Goal: Information Seeking & Learning: Learn about a topic

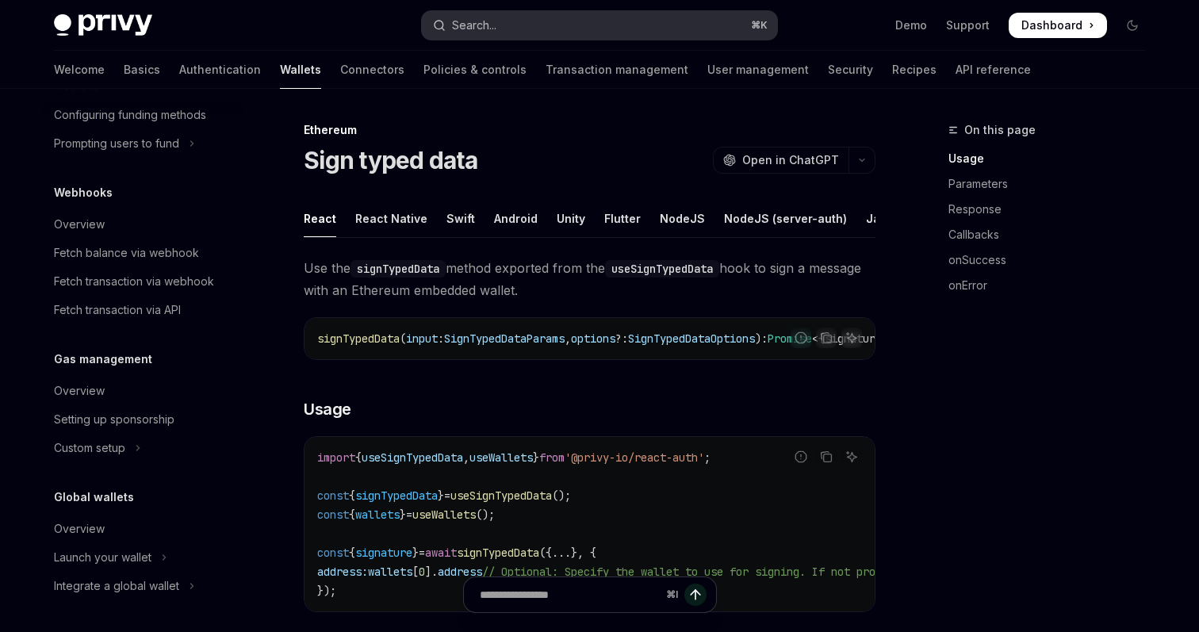
click at [569, 16] on button "Search... ⌘ K" at bounding box center [599, 25] width 355 height 29
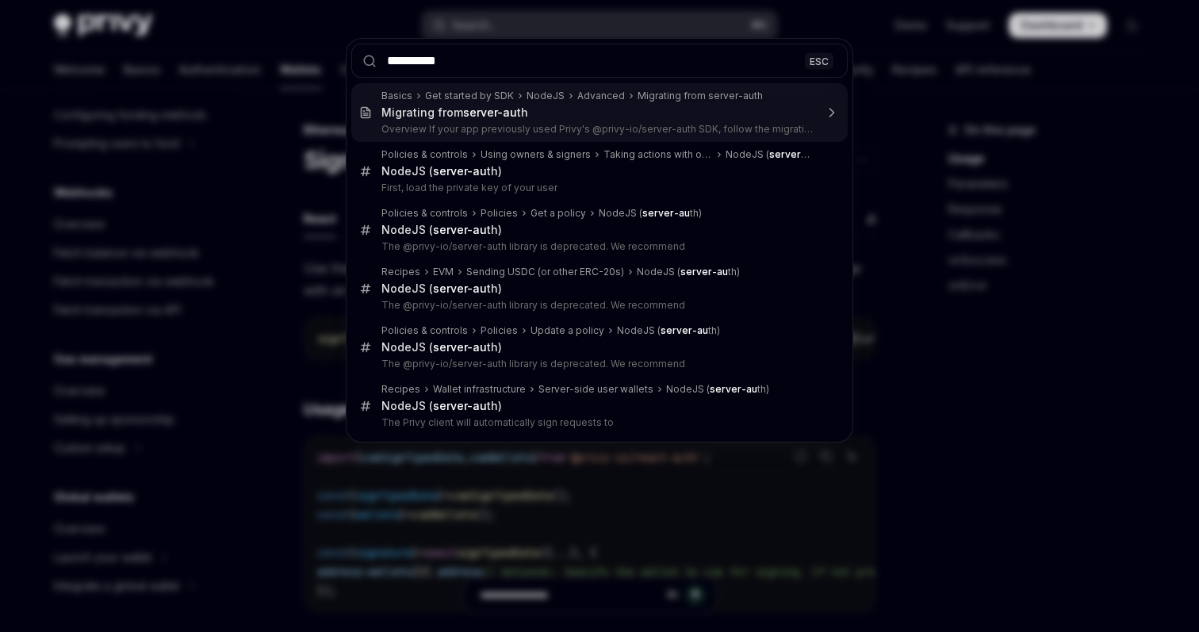
type input "**********"
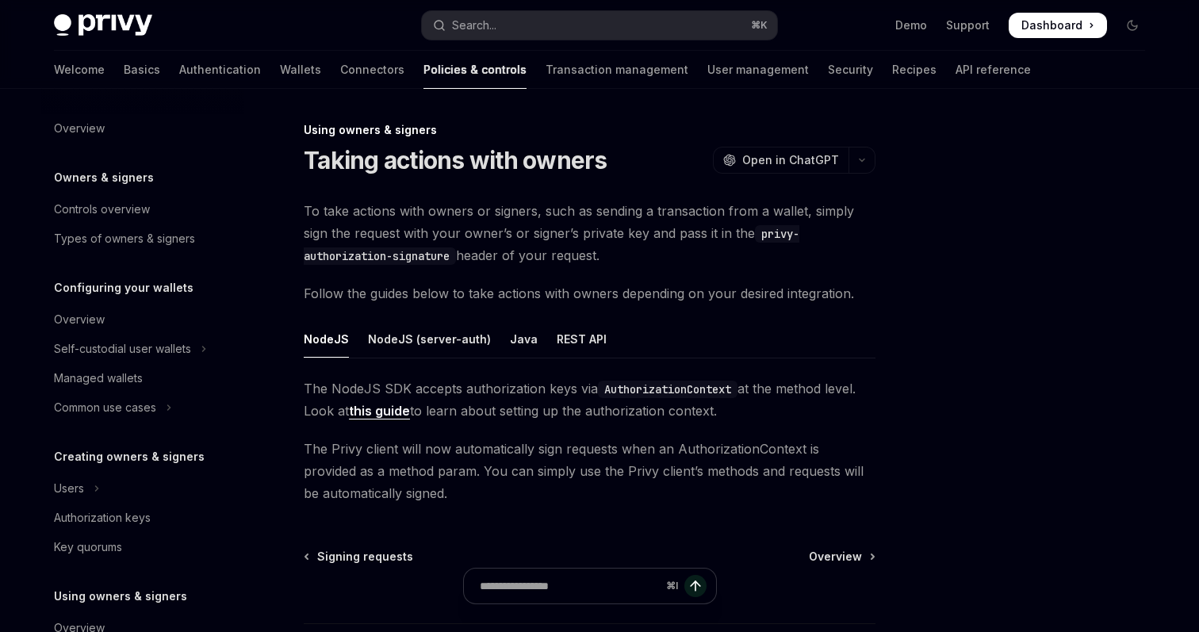
scroll to position [385, 0]
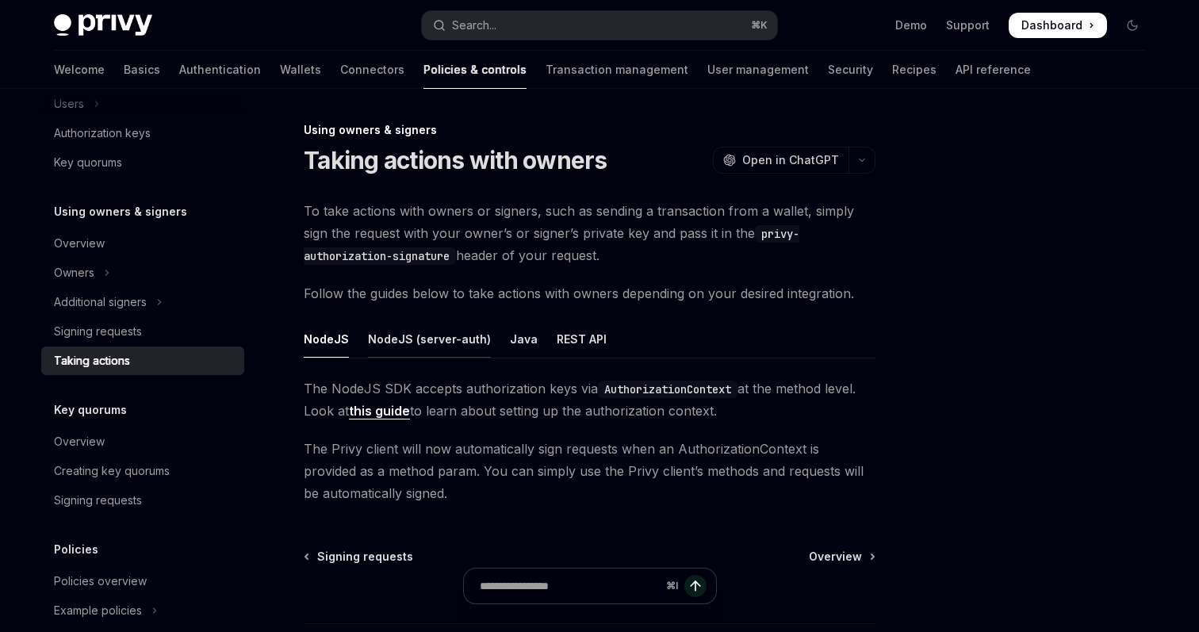
click at [401, 344] on div "NodeJS (server-auth)" at bounding box center [429, 338] width 123 height 37
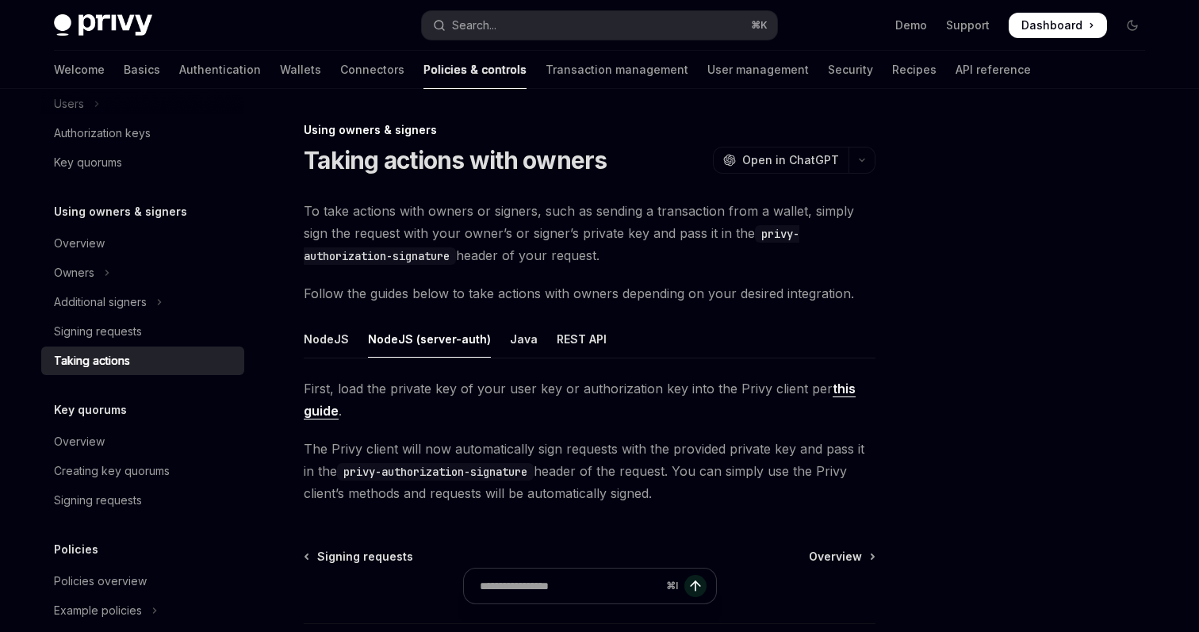
click at [328, 412] on link "this guide" at bounding box center [580, 400] width 552 height 39
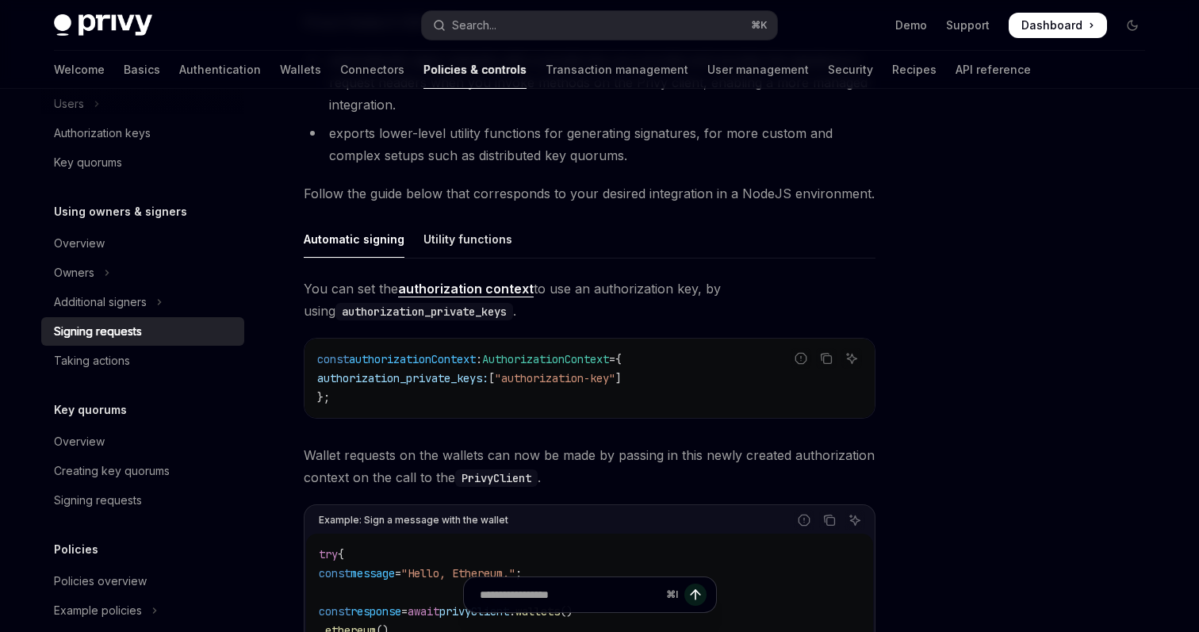
scroll to position [396, 0]
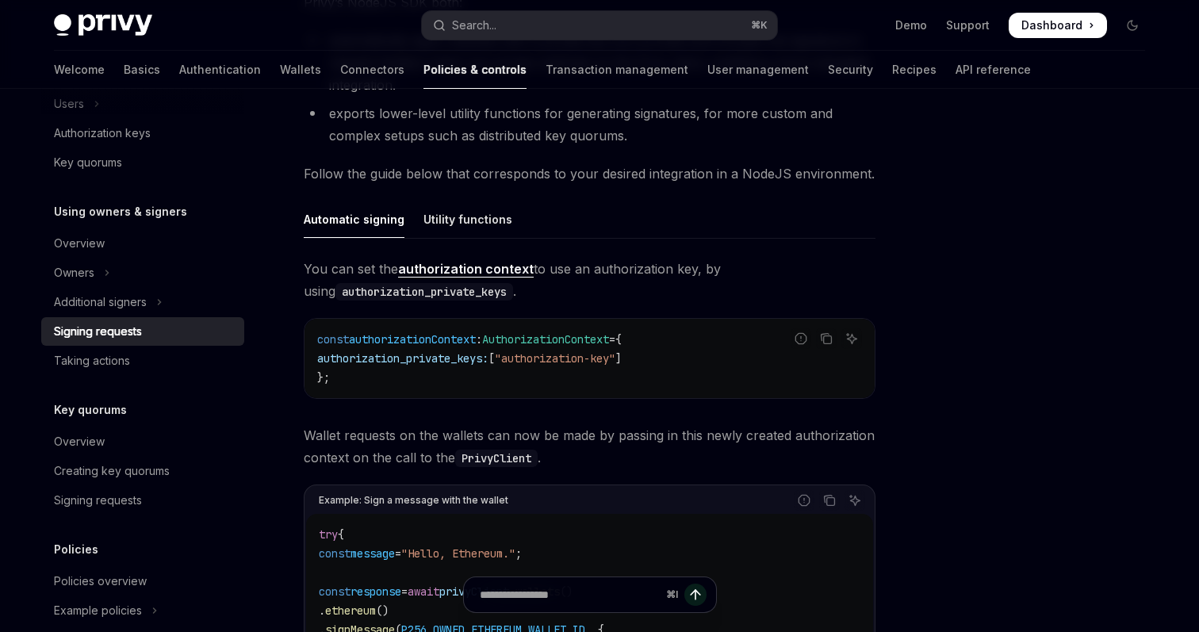
click at [491, 267] on link "authorization context" at bounding box center [466, 269] width 136 height 17
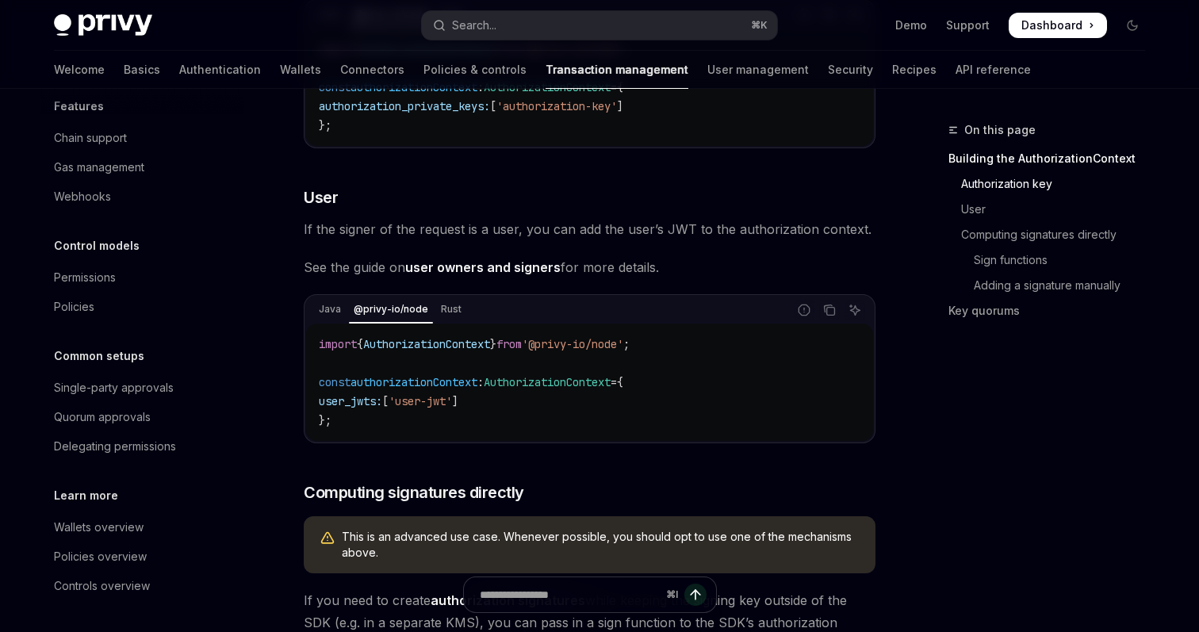
scroll to position [618, 0]
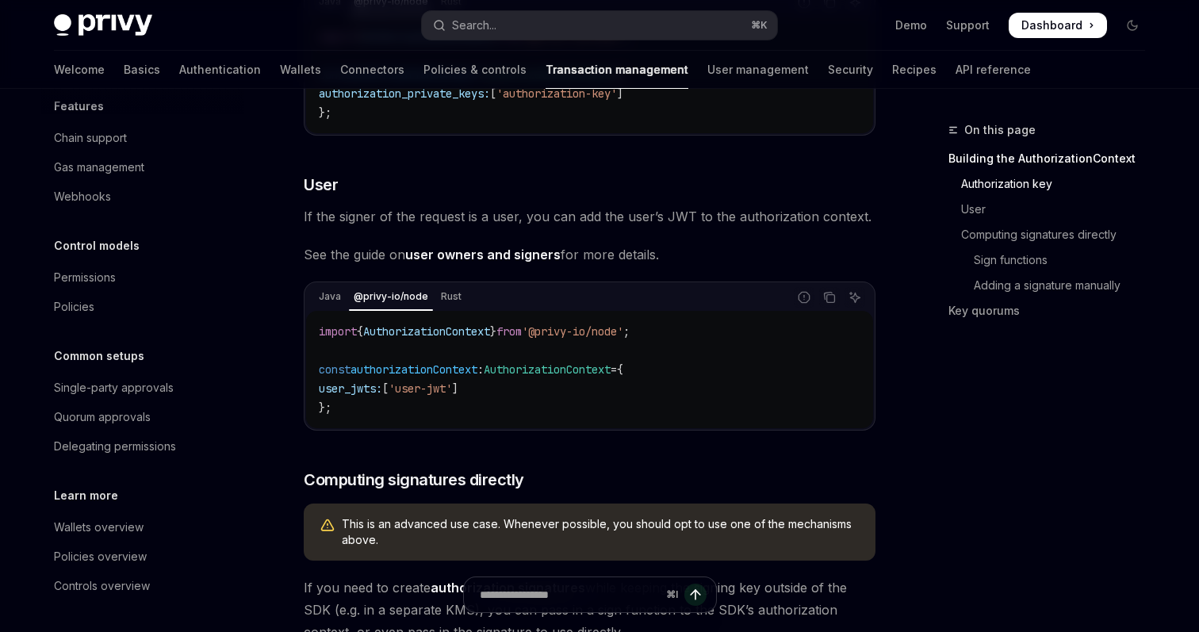
click at [485, 263] on link "user owners and signers" at bounding box center [482, 255] width 155 height 17
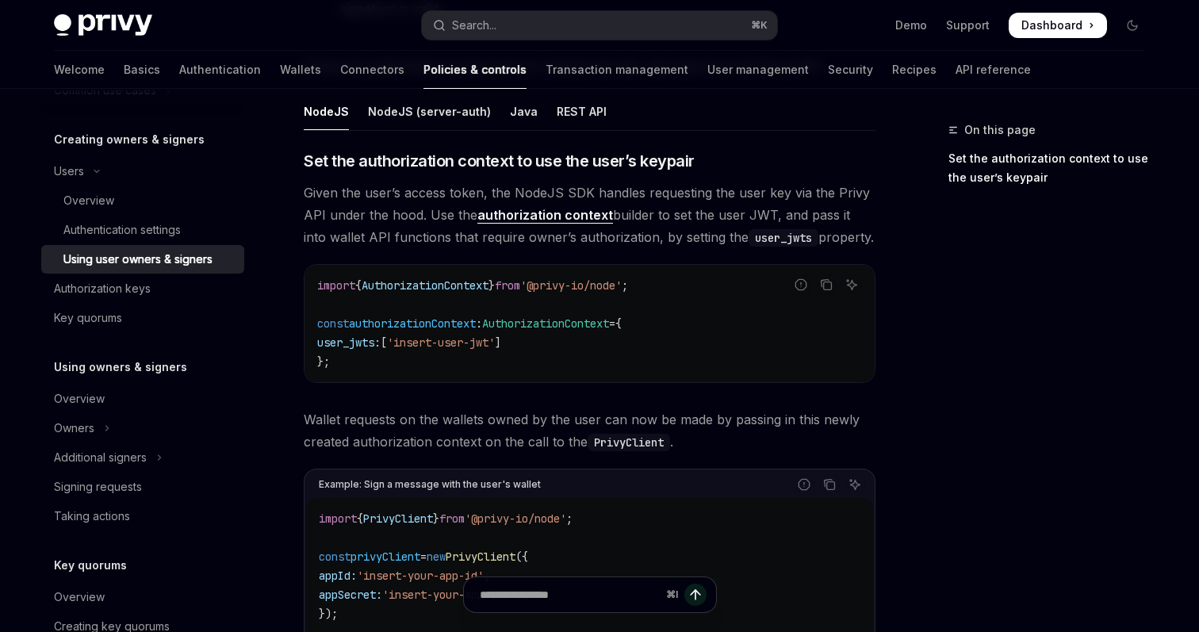
scroll to position [289, 0]
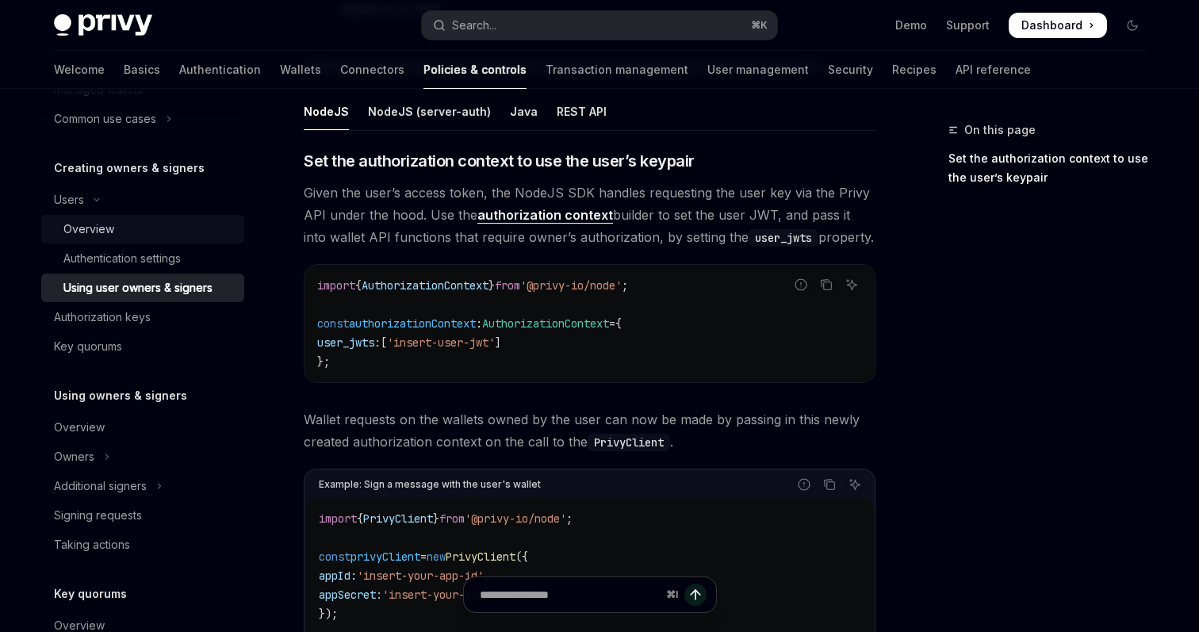
click at [134, 230] on div "Overview" at bounding box center [148, 229] width 171 height 19
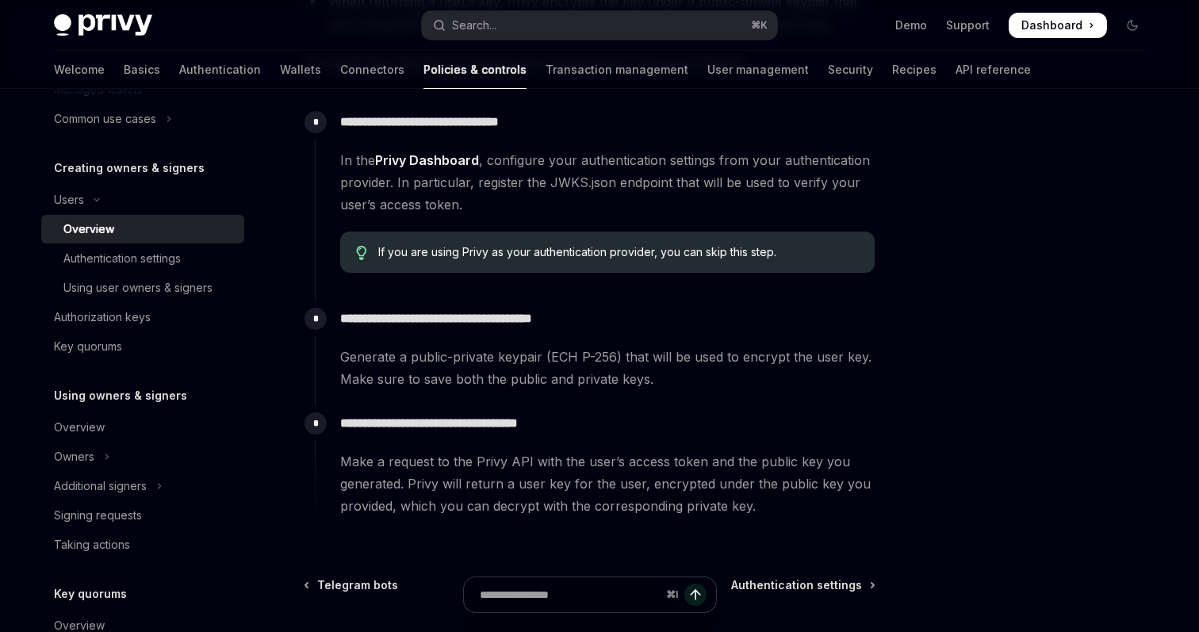
scroll to position [479, 0]
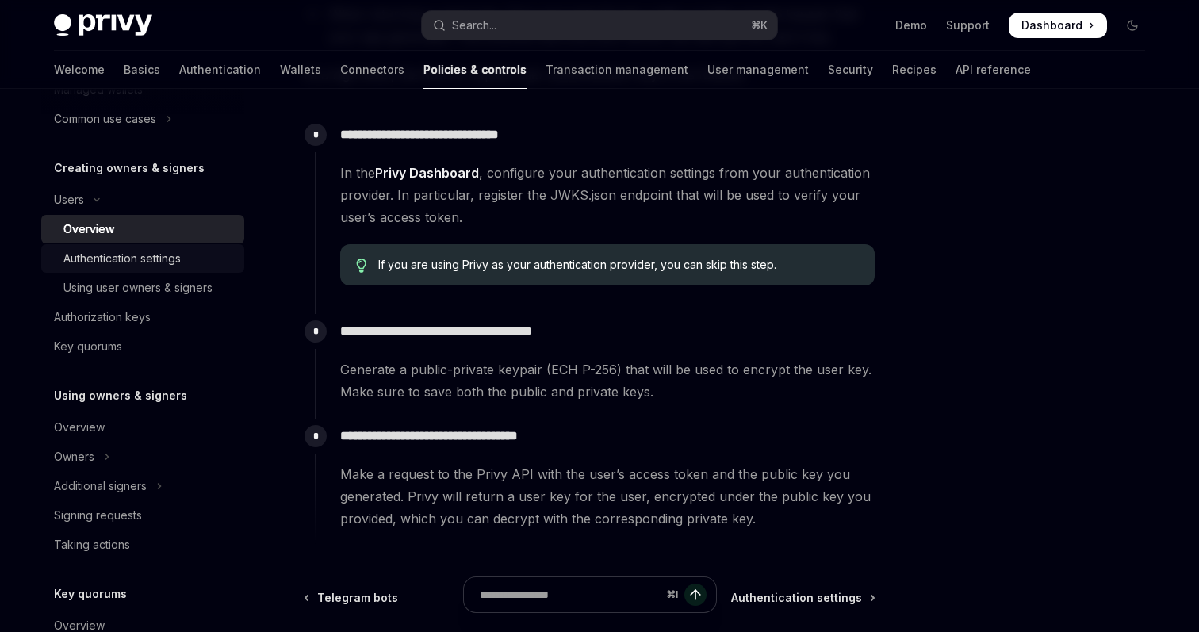
click at [177, 259] on div "Authentication settings" at bounding box center [121, 258] width 117 height 19
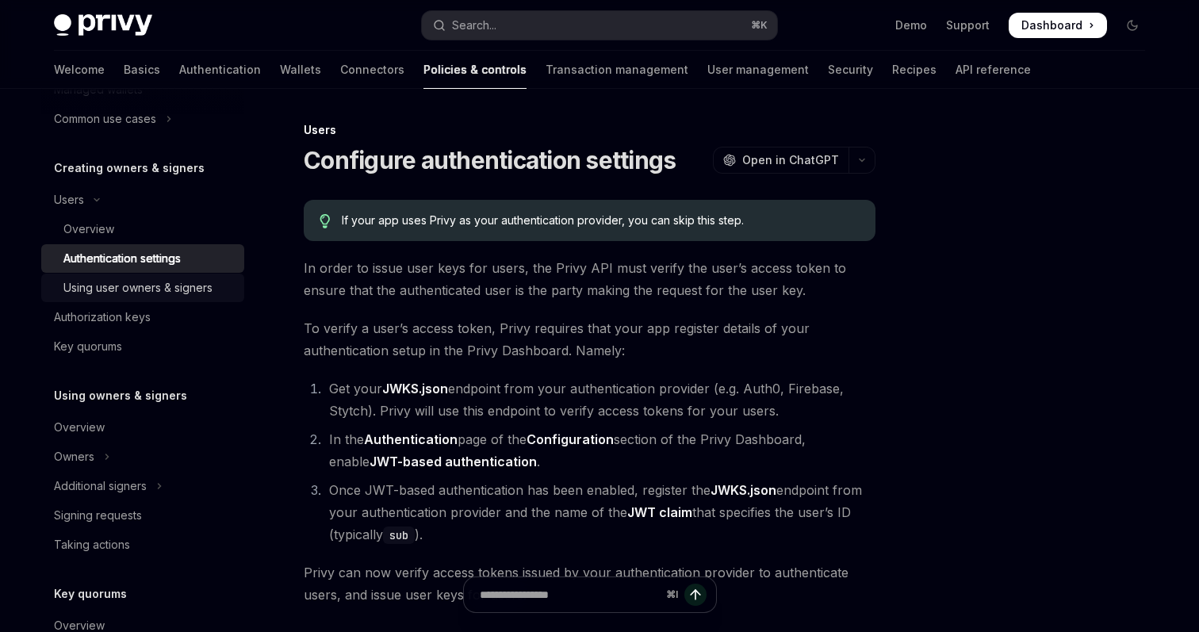
click at [151, 282] on div "Using user owners & signers" at bounding box center [137, 287] width 149 height 19
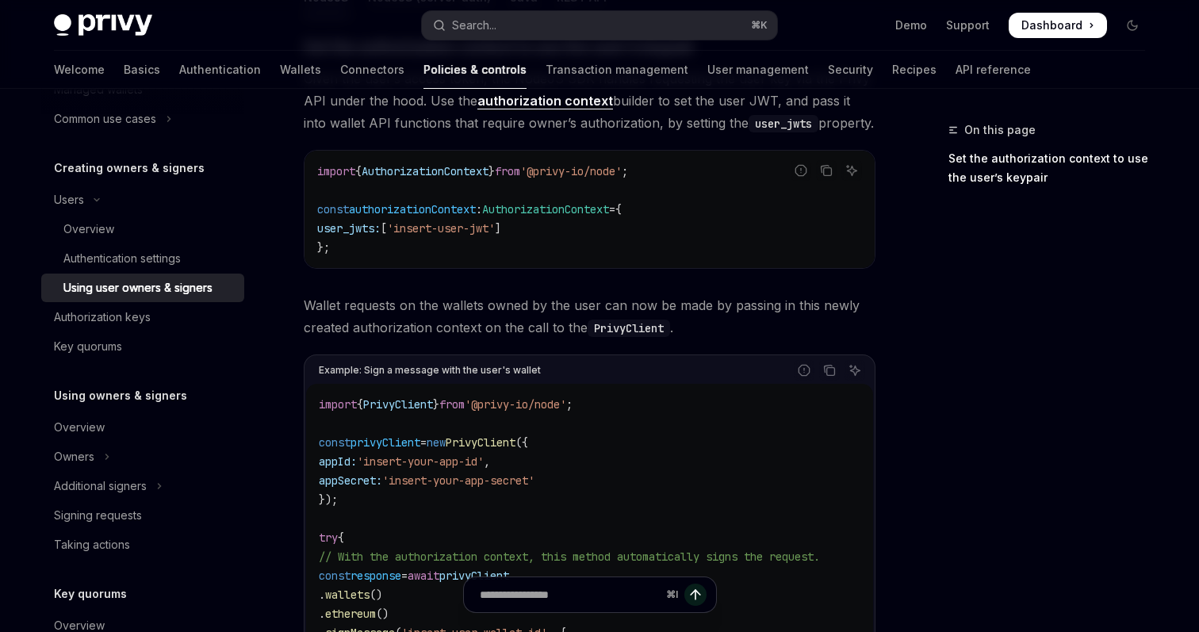
scroll to position [1215, 0]
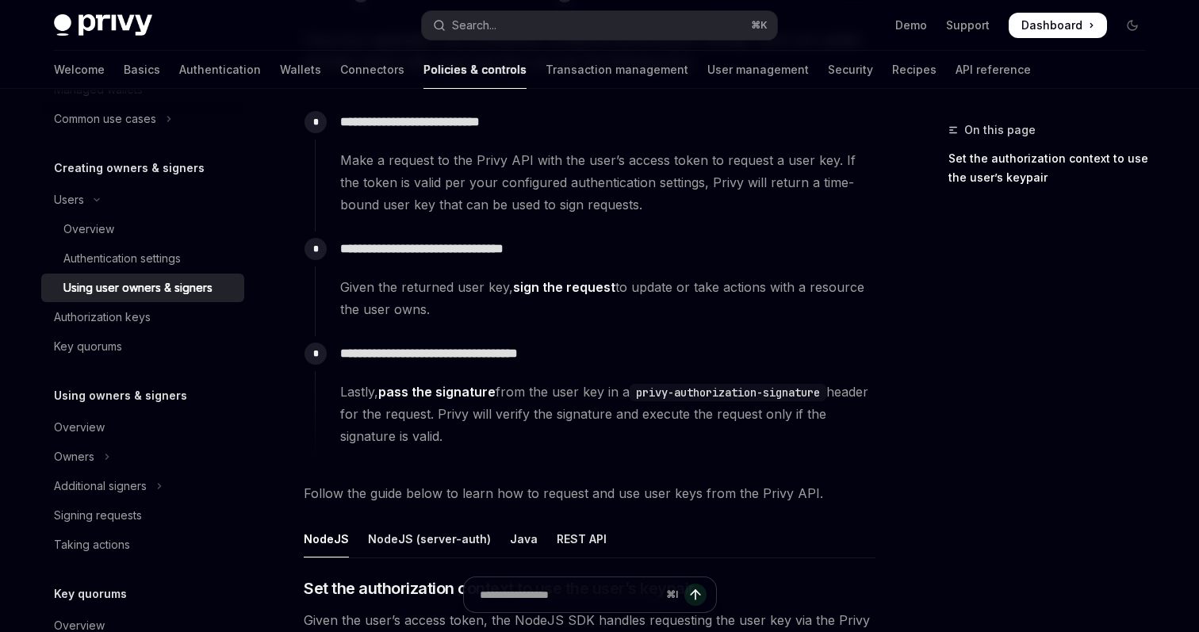
scroll to position [0, 0]
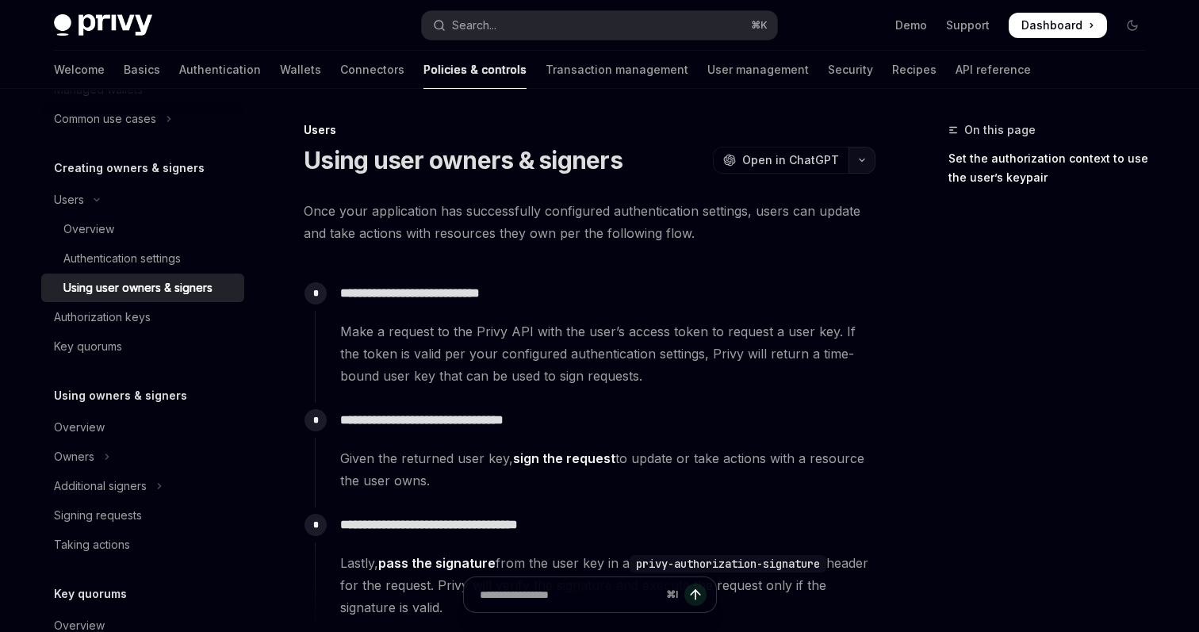
click at [859, 164] on button "button" at bounding box center [862, 160] width 27 height 27
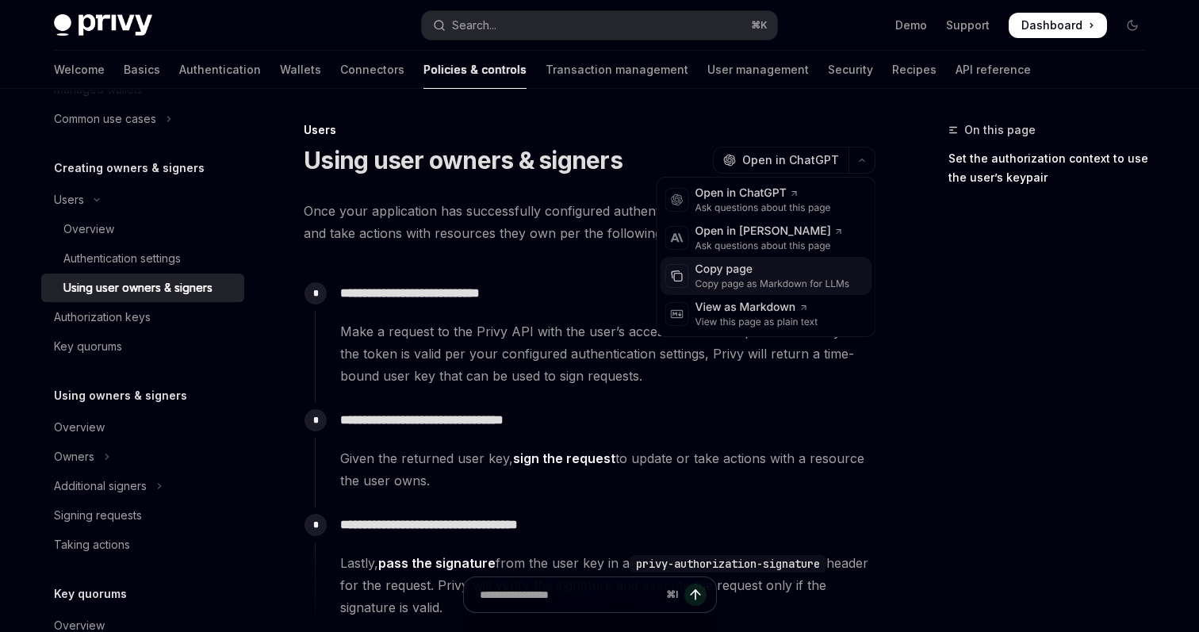
click at [785, 267] on div "Copy page" at bounding box center [773, 270] width 155 height 16
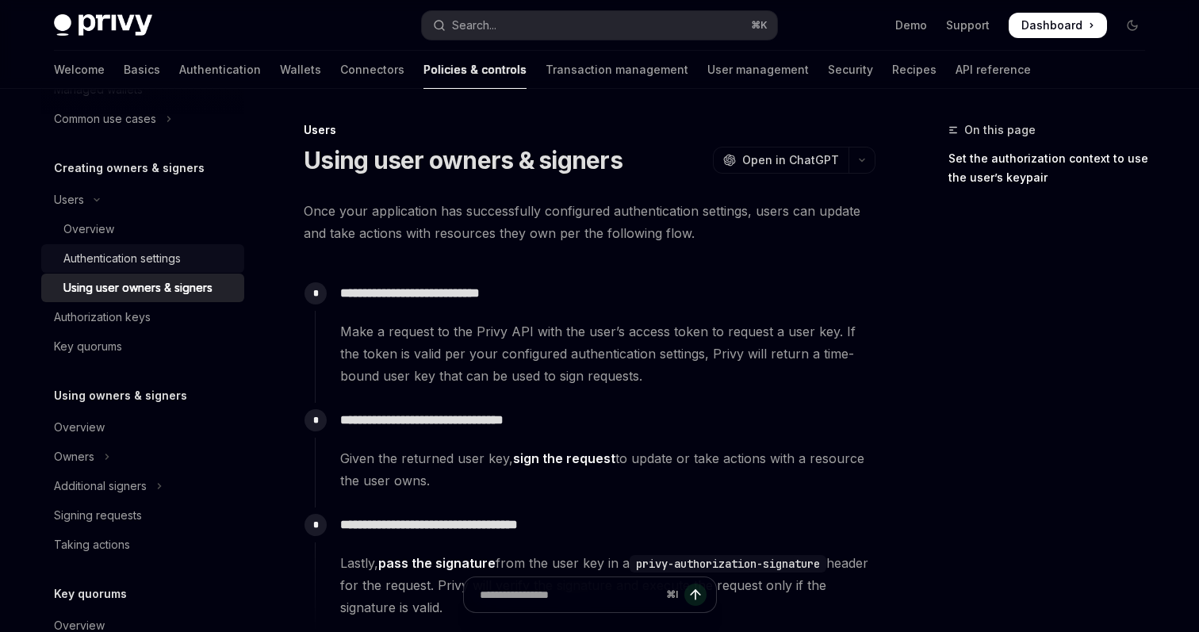
click at [171, 255] on div "Authentication settings" at bounding box center [121, 258] width 117 height 19
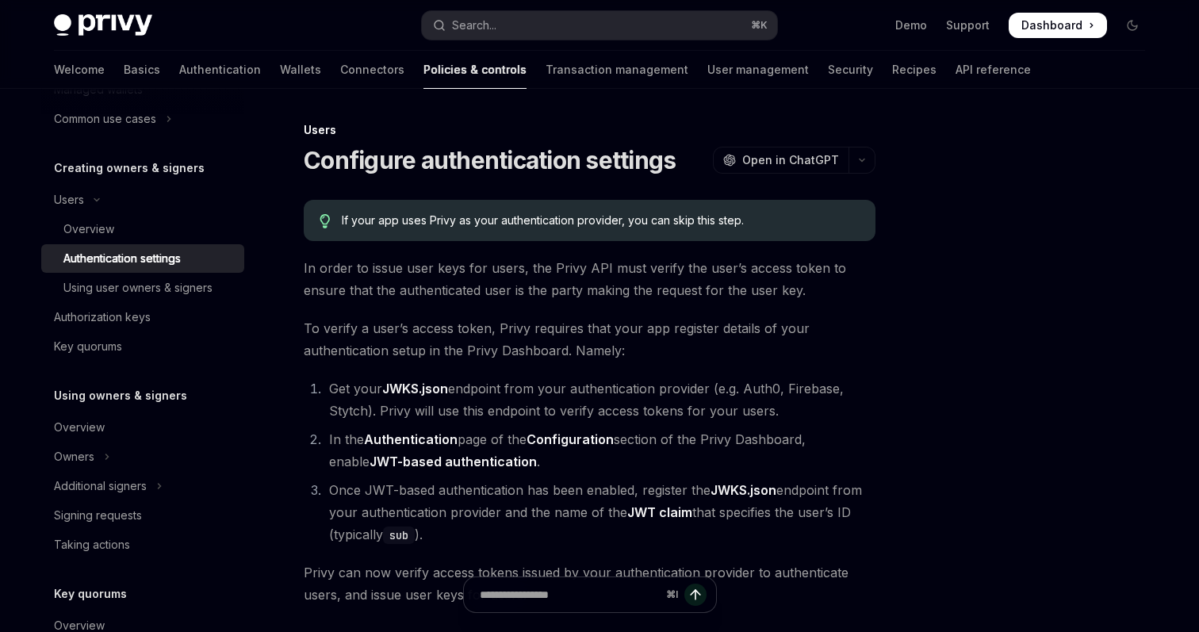
scroll to position [230, 0]
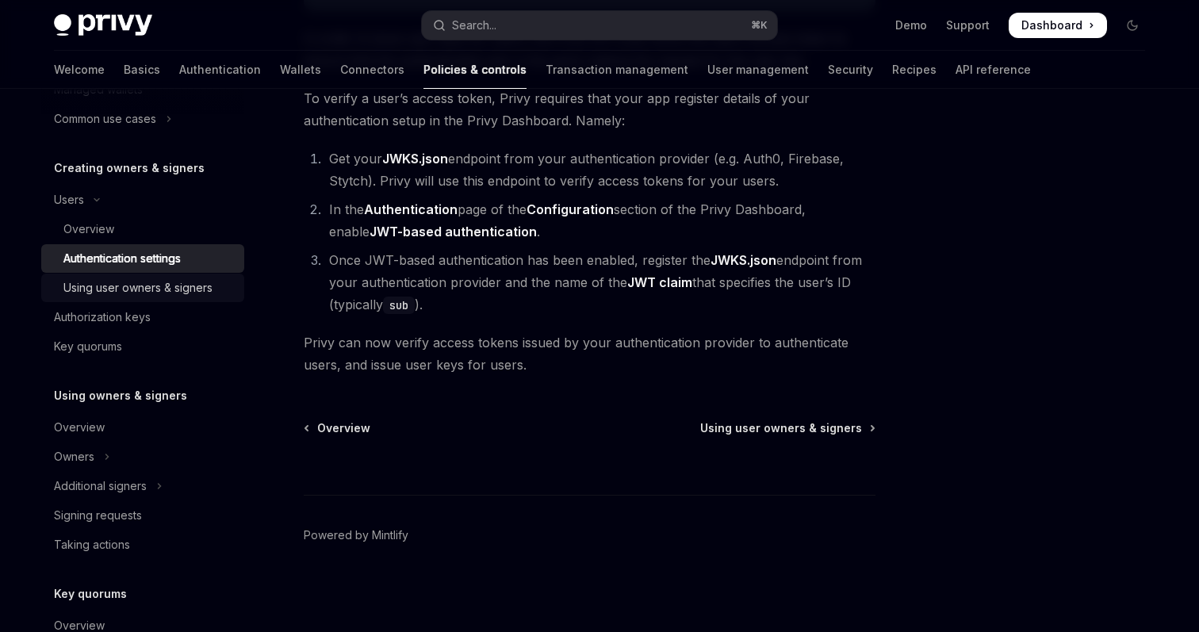
click at [157, 298] on link "Using user owners & signers" at bounding box center [142, 288] width 203 height 29
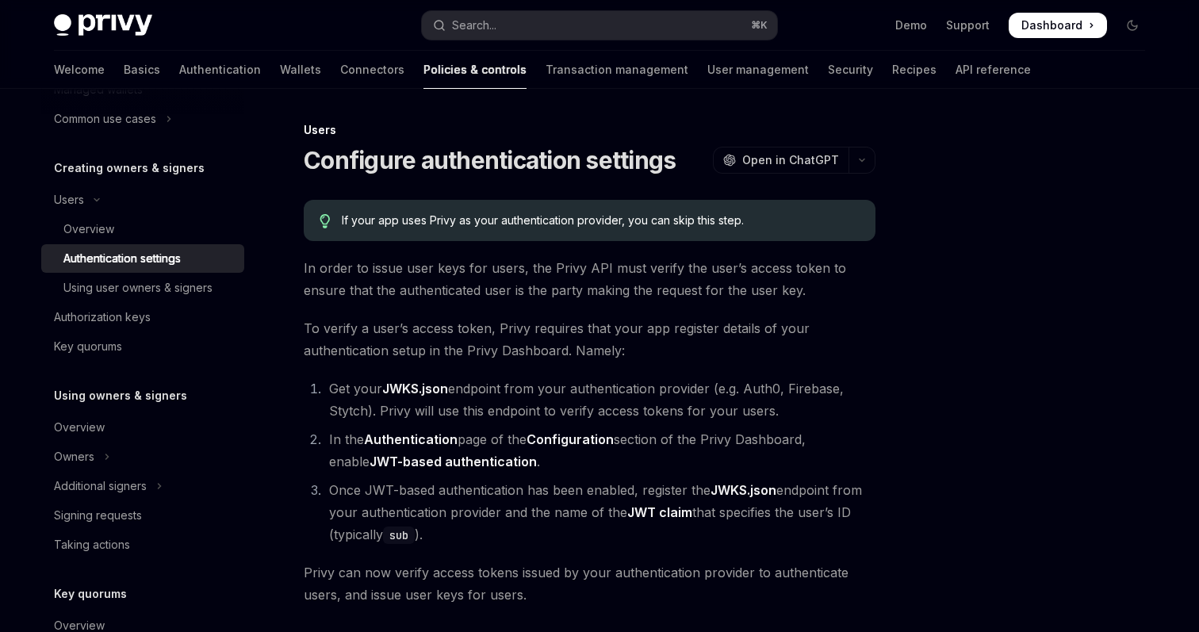
scroll to position [230, 0]
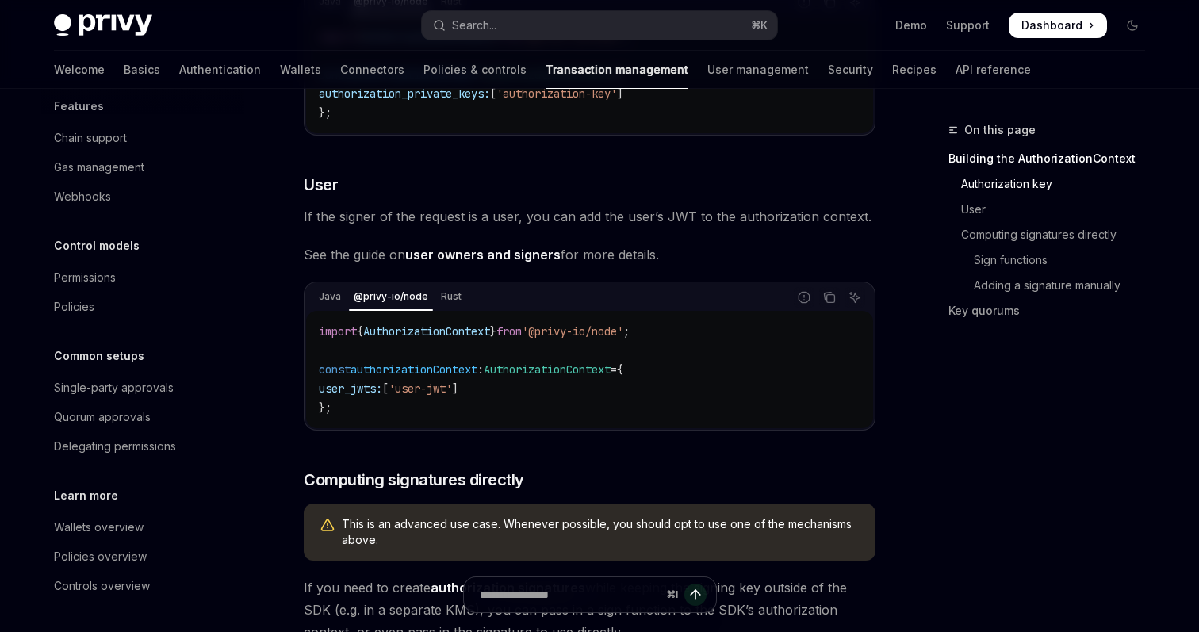
scroll to position [71, 0]
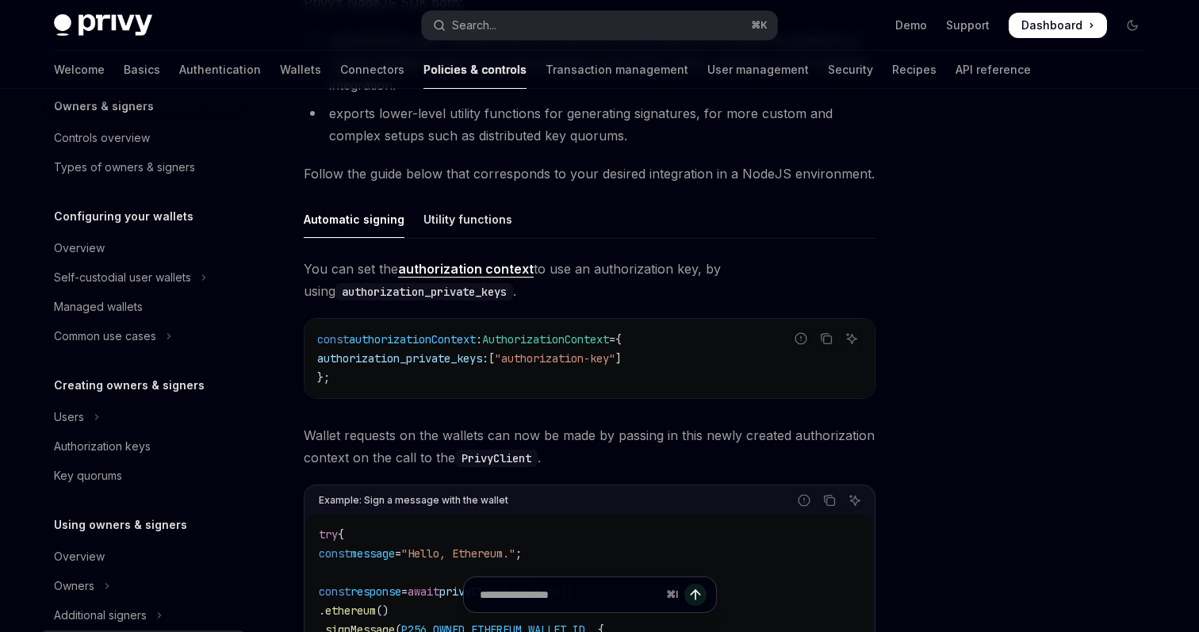
scroll to position [289, 0]
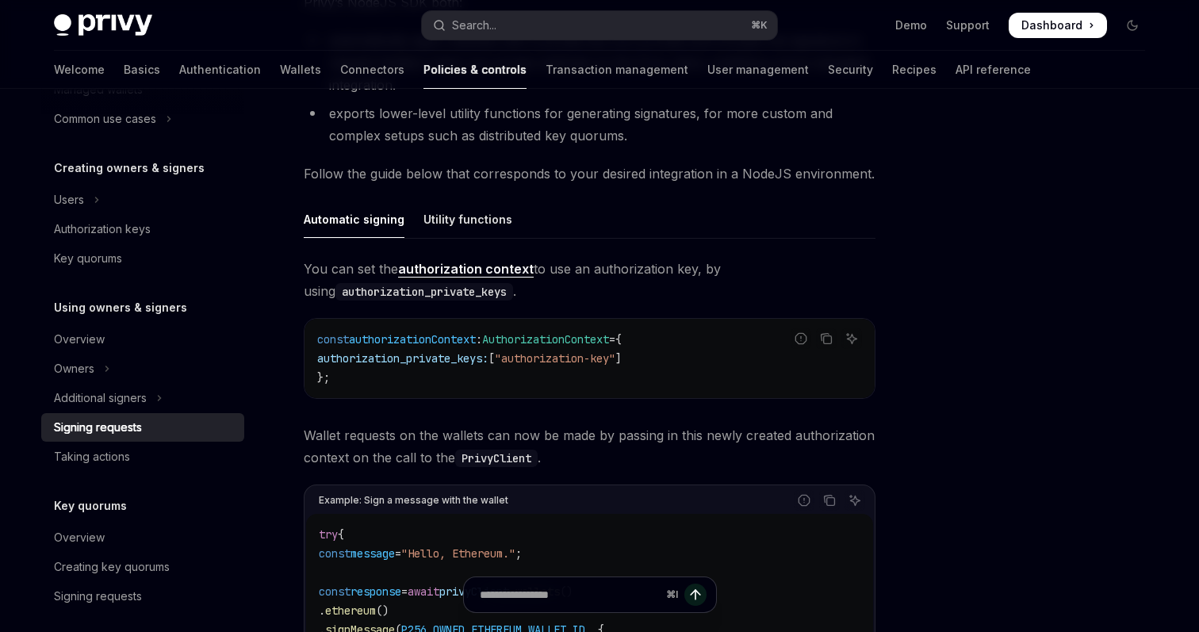
scroll to position [129, 0]
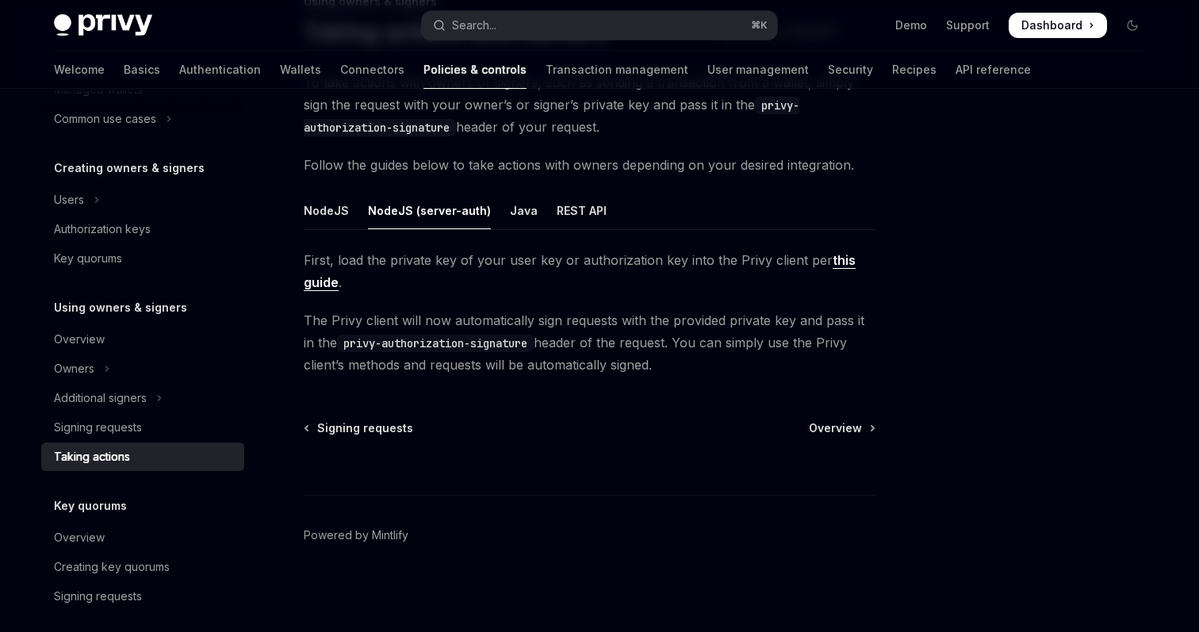
type textarea "*"
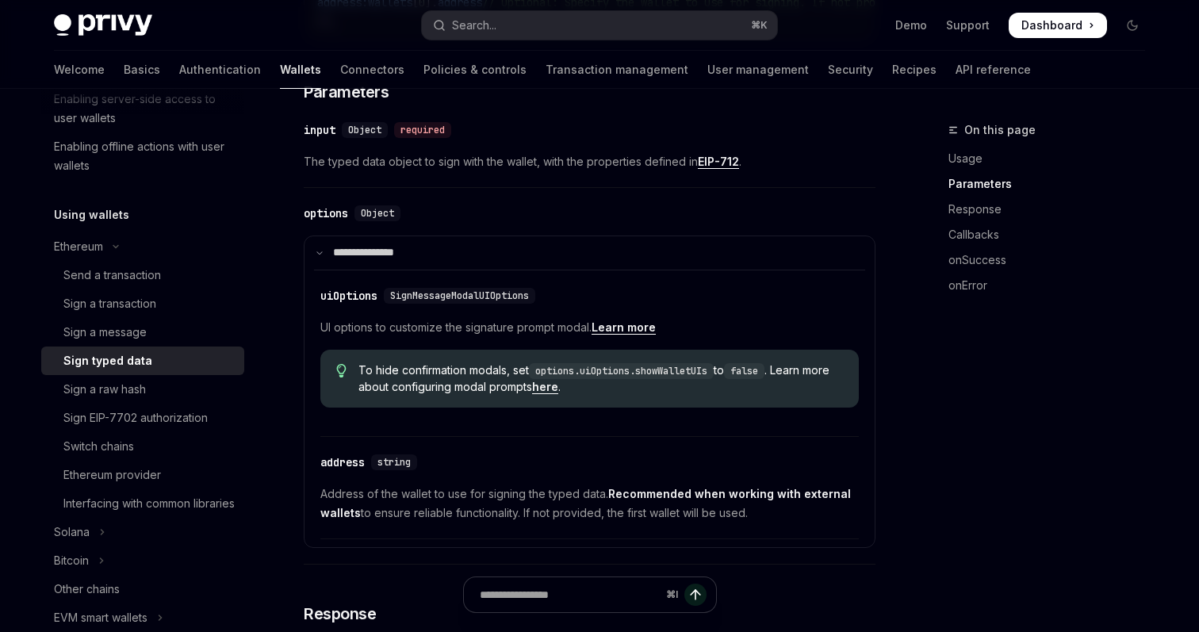
scroll to position [562, 0]
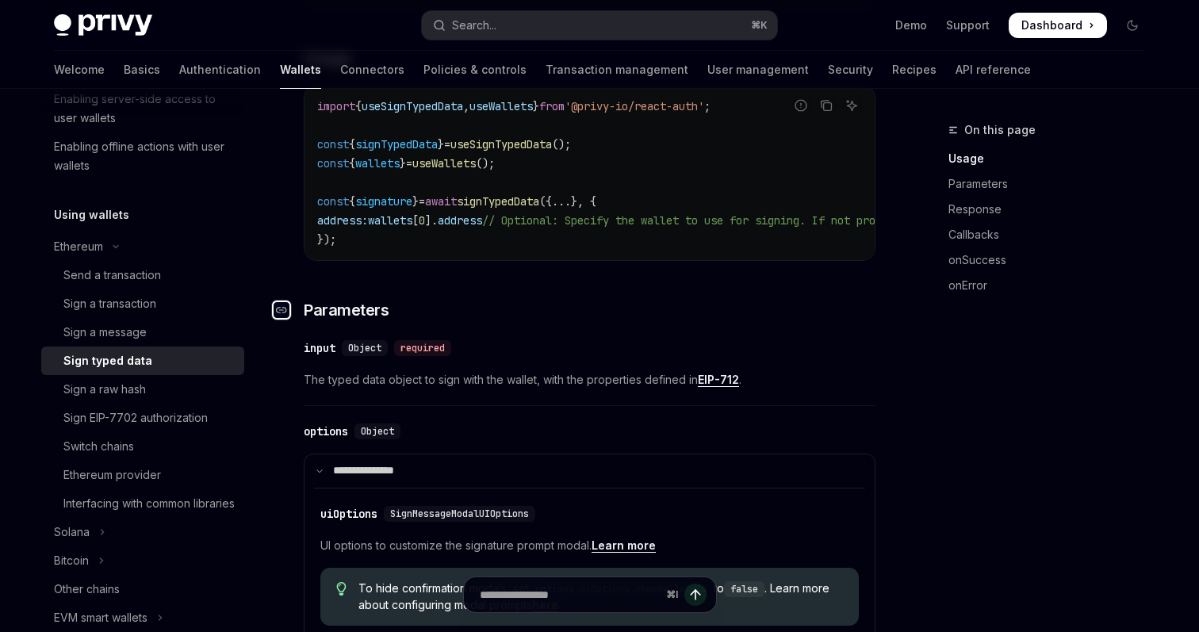
click at [282, 315] on icon "Navigate to header" at bounding box center [281, 310] width 11 height 10
